Goal: Consume media (video, audio): Consume media (video, audio)

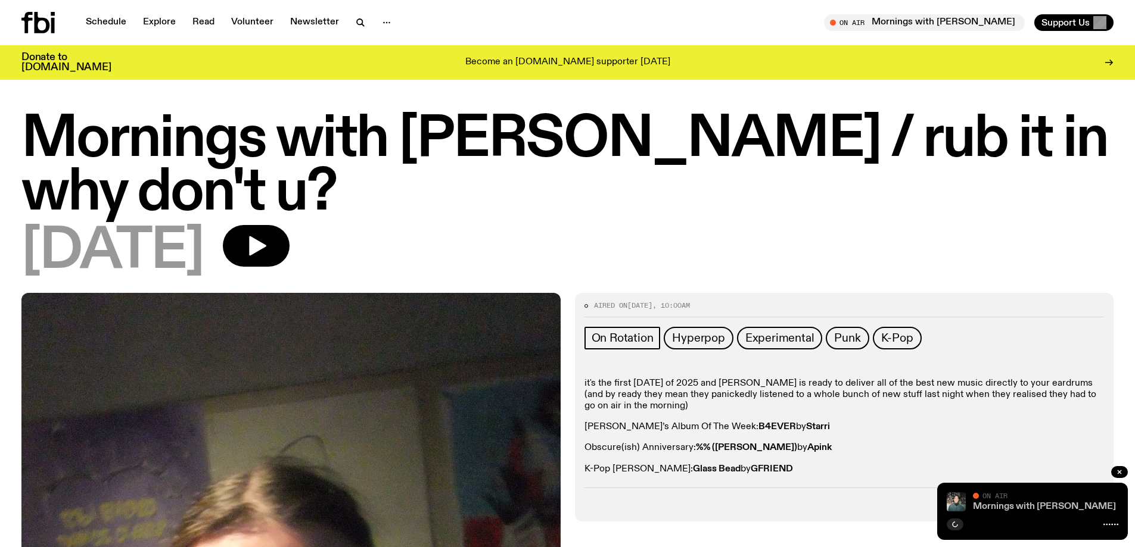
click at [1000, 505] on link "Mornings with [PERSON_NAME]" at bounding box center [1044, 507] width 143 height 10
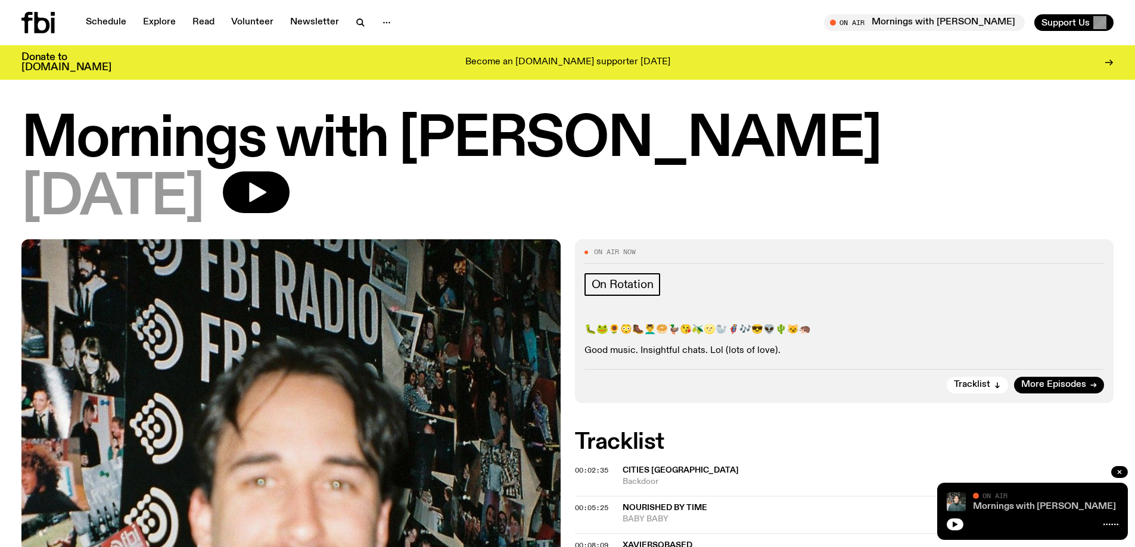
click at [1004, 503] on link "Mornings with [PERSON_NAME]" at bounding box center [1044, 507] width 143 height 10
drag, startPoint x: 1023, startPoint y: 500, endPoint x: 1066, endPoint y: 506, distance: 43.3
click at [1066, 506] on link "Mornings with [PERSON_NAME]" at bounding box center [1044, 507] width 143 height 10
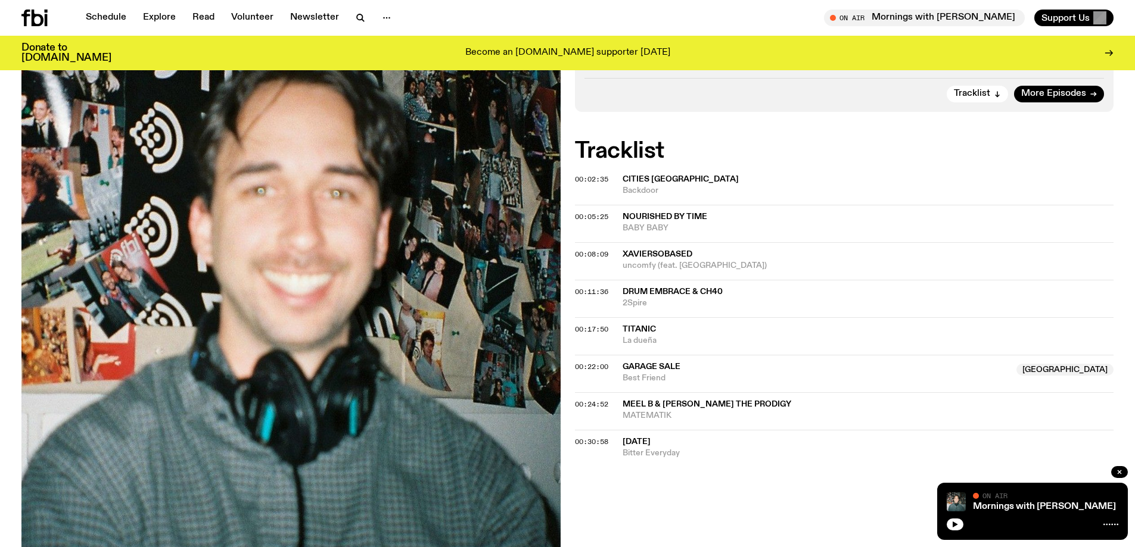
scroll to position [288, 0]
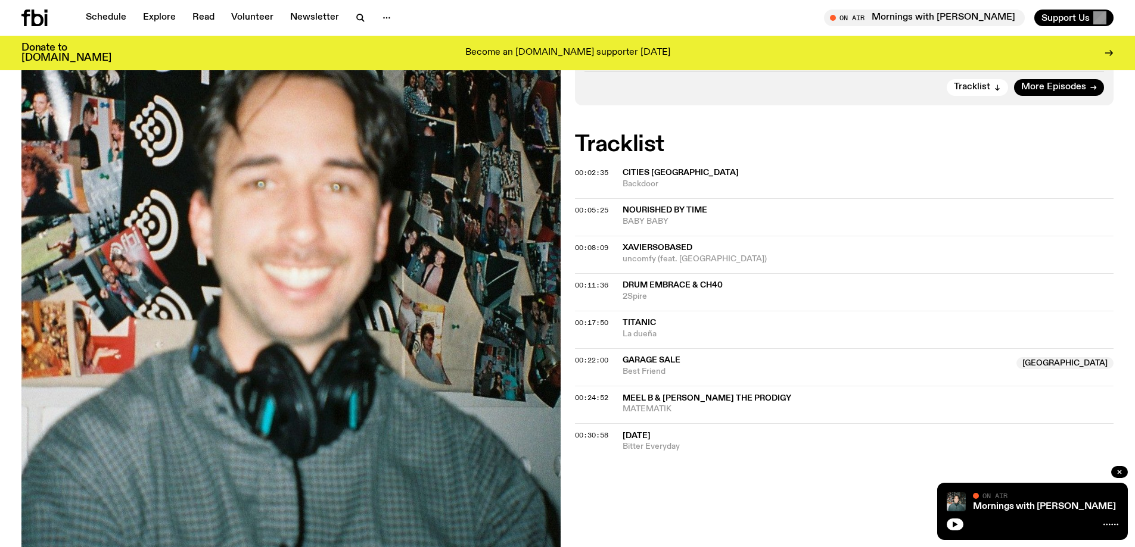
click at [634, 437] on span "[DATE]" at bounding box center [637, 436] width 28 height 8
click at [957, 525] on icon "button" at bounding box center [954, 524] width 7 height 7
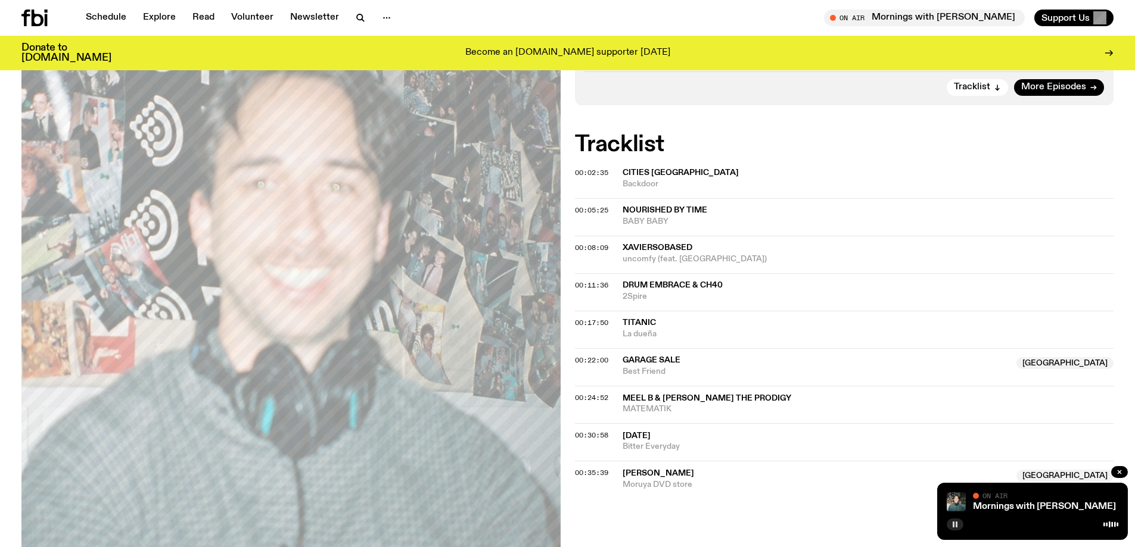
click at [963, 525] on button "button" at bounding box center [955, 525] width 17 height 12
